Goal: Navigation & Orientation: Go to known website

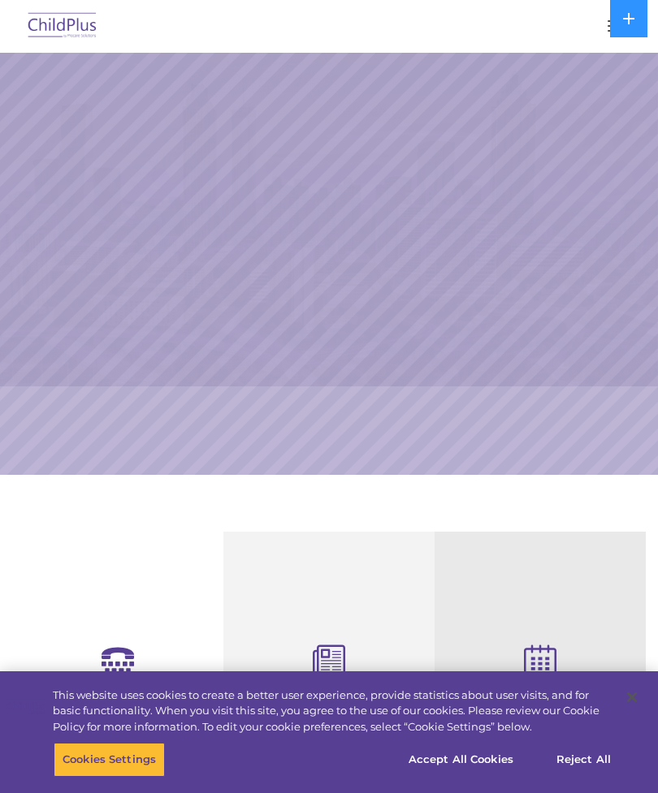
select select "MEDIUM"
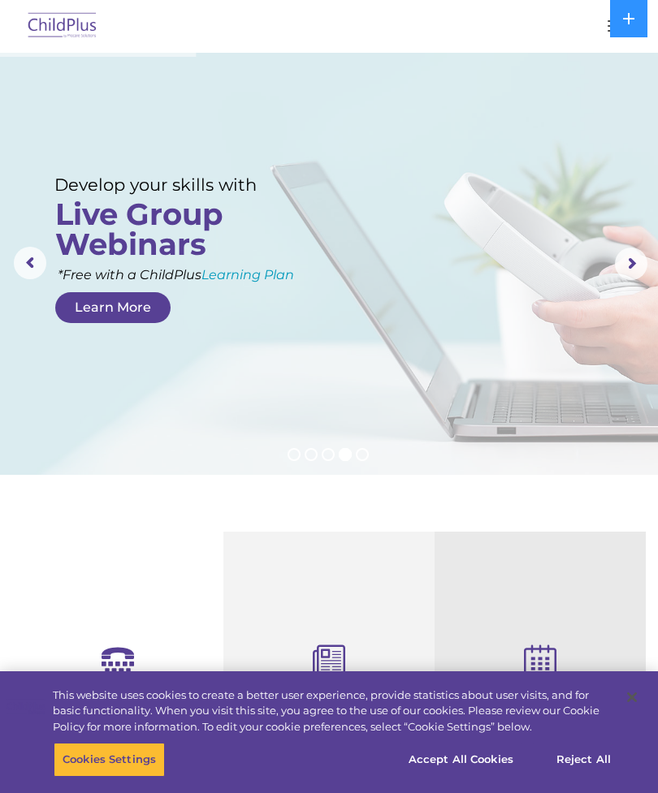
click at [74, 30] on img at bounding box center [62, 26] width 76 height 38
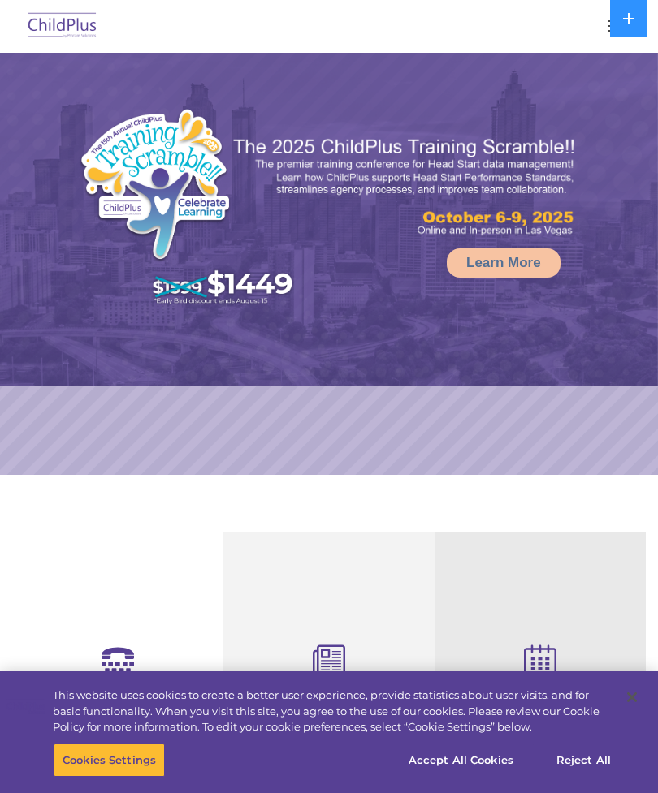
select select "MEDIUM"
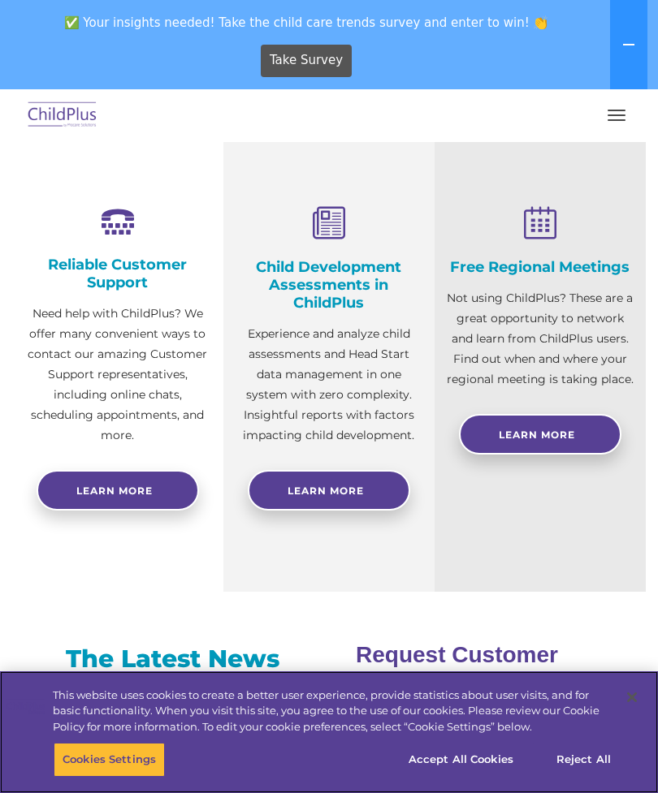
scroll to position [531, 0]
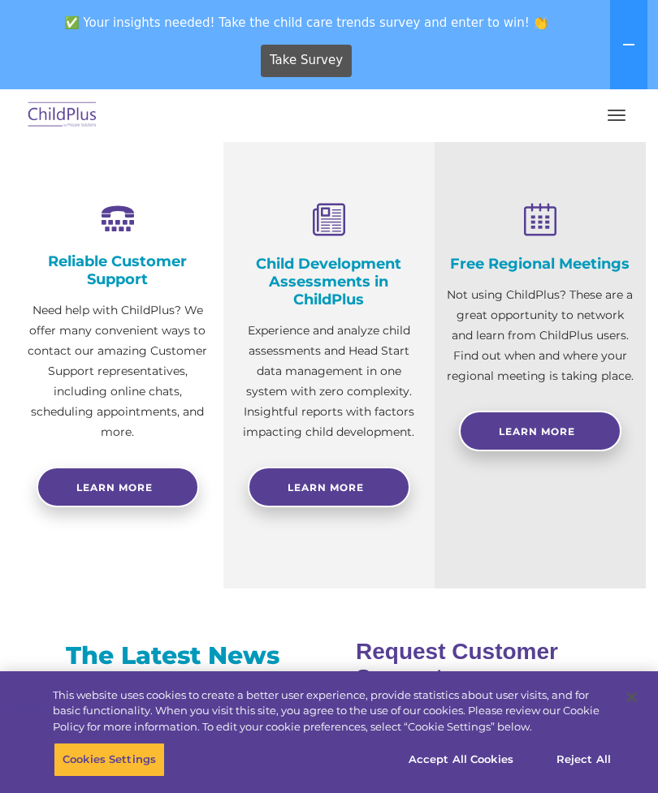
click at [352, 477] on link "Learn More" at bounding box center [329, 487] width 162 height 41
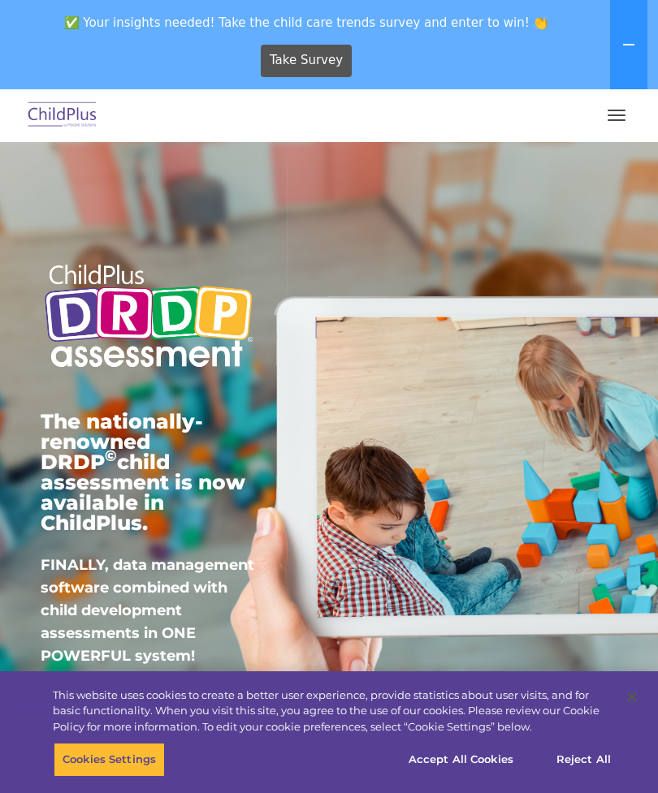
click at [65, 21] on span "✅ Your insights needed! Take the child care trends survey and enter to win! 👏" at bounding box center [306, 22] width 600 height 32
click at [66, 105] on img at bounding box center [62, 116] width 76 height 38
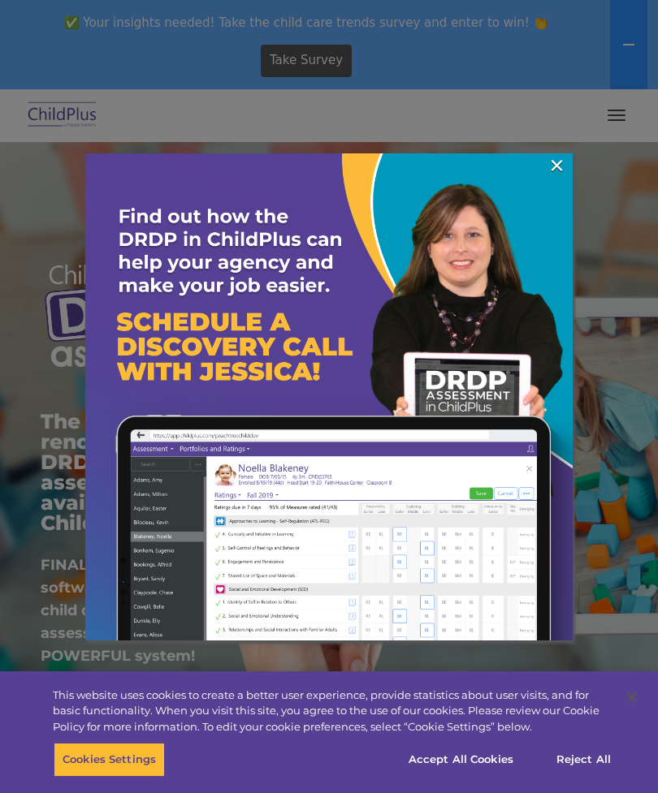
click at [630, 637] on div at bounding box center [329, 396] width 658 height 793
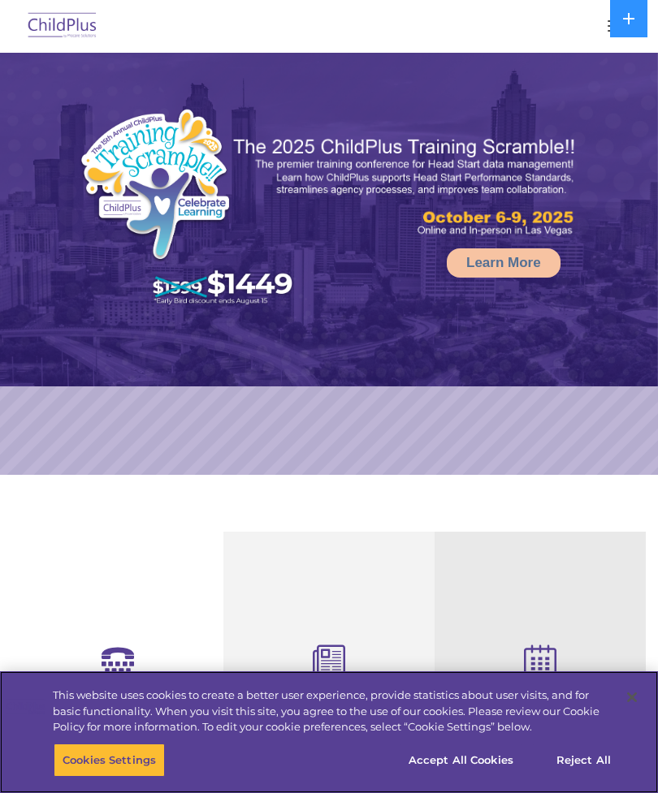
select select "MEDIUM"
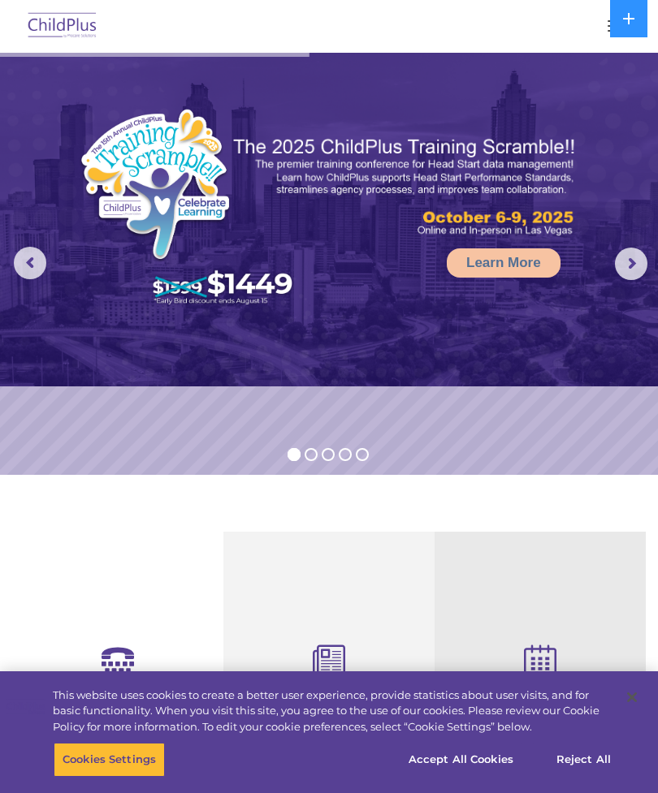
click at [63, 22] on img at bounding box center [62, 26] width 76 height 38
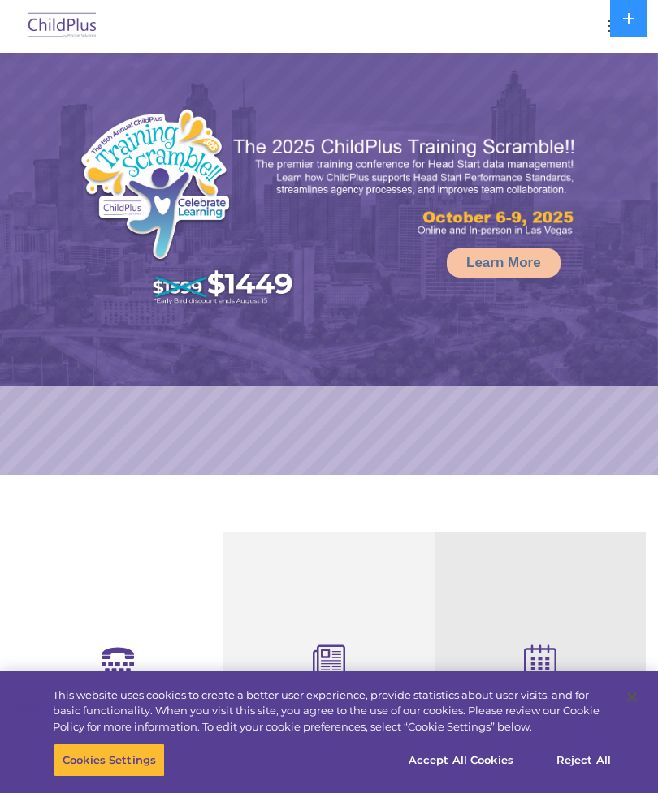
select select "MEDIUM"
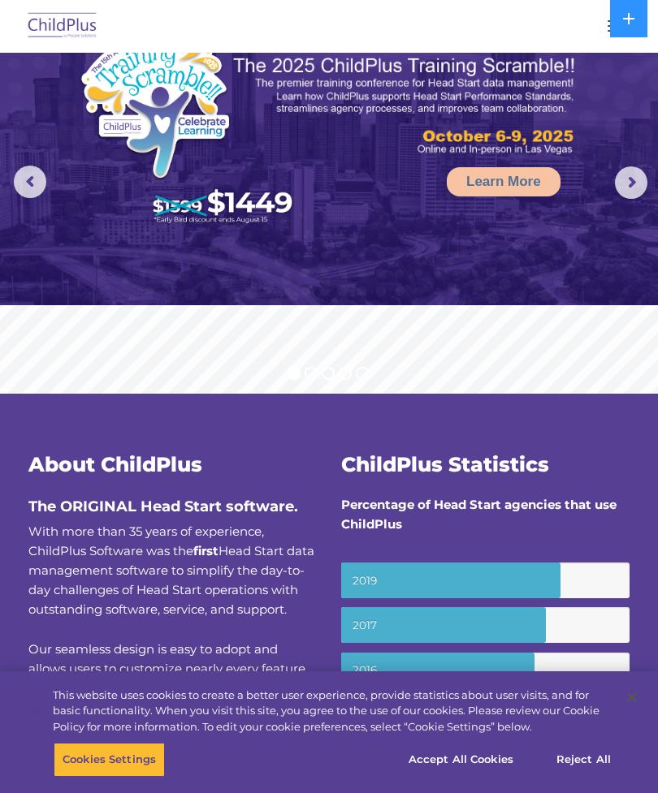
click at [80, 24] on img at bounding box center [62, 26] width 76 height 38
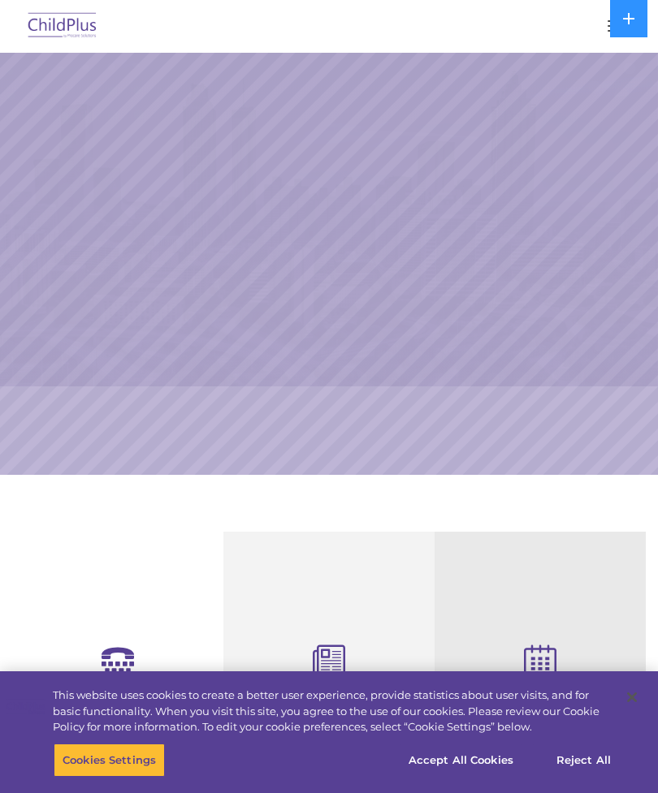
select select "MEDIUM"
